Goal: Transaction & Acquisition: Purchase product/service

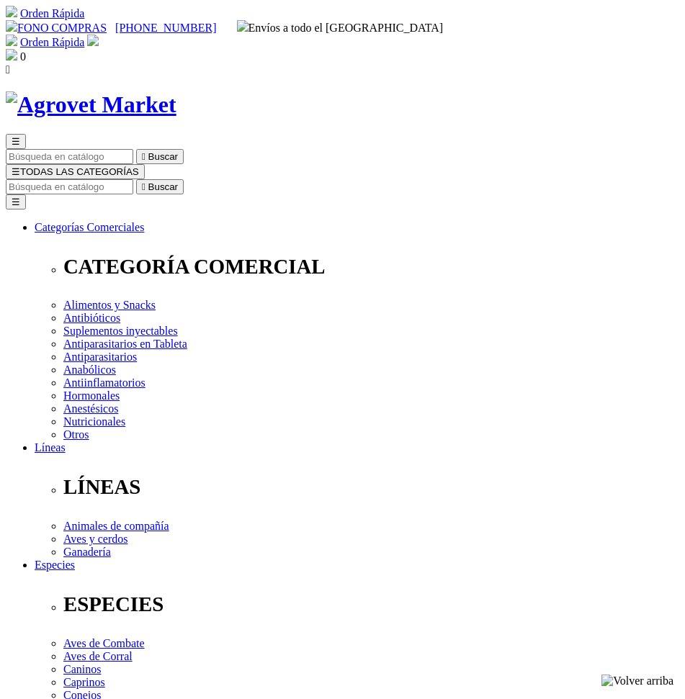
select select "0"
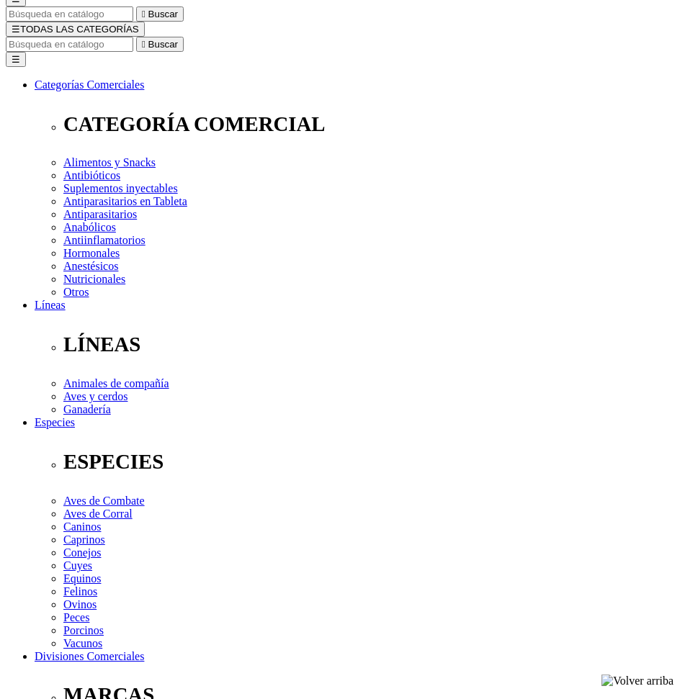
scroll to position [216, 0]
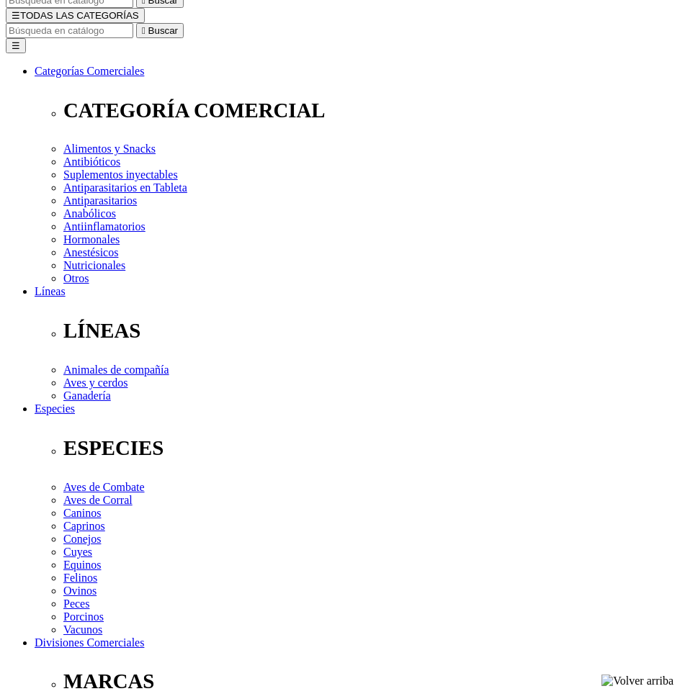
scroll to position [72, 0]
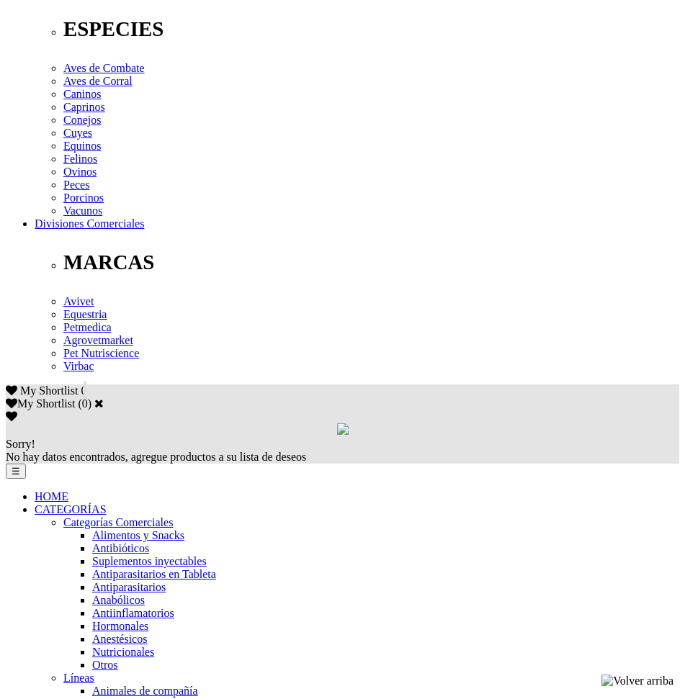
scroll to position [576, 0]
